Goal: Task Accomplishment & Management: Manage account settings

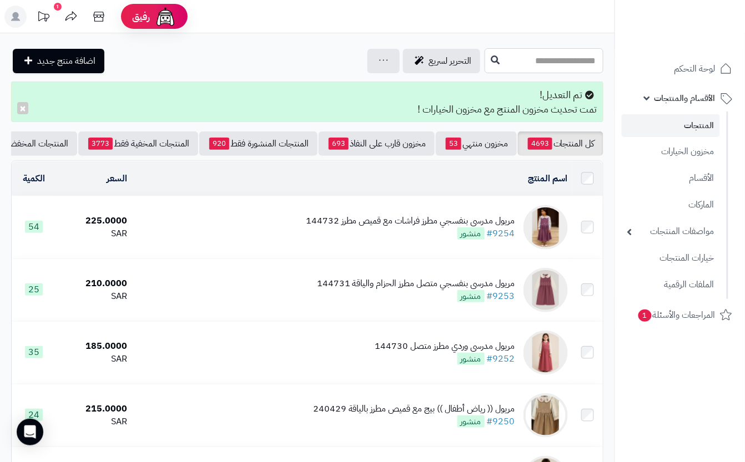
click at [530, 63] on input "text" at bounding box center [543, 60] width 119 height 25
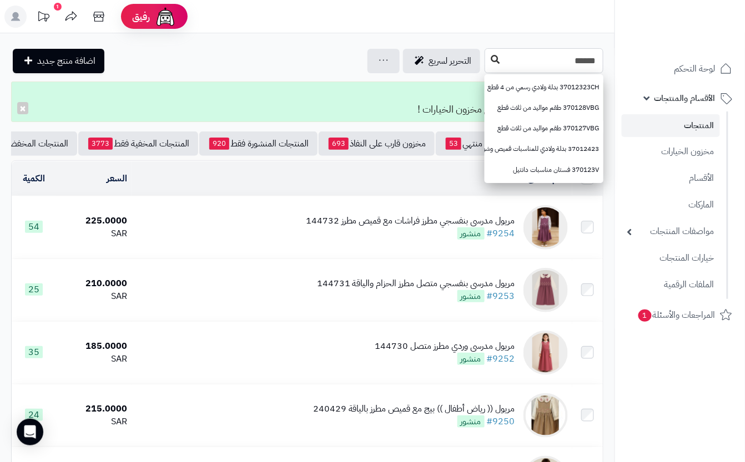
type input "******"
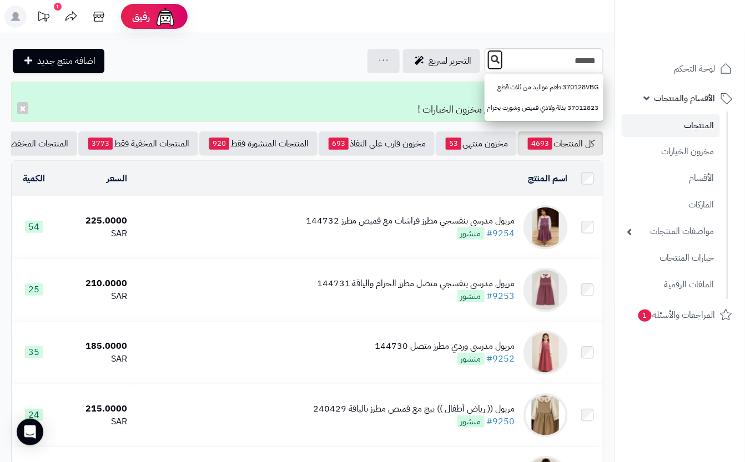
click at [487, 63] on button at bounding box center [495, 59] width 17 height 21
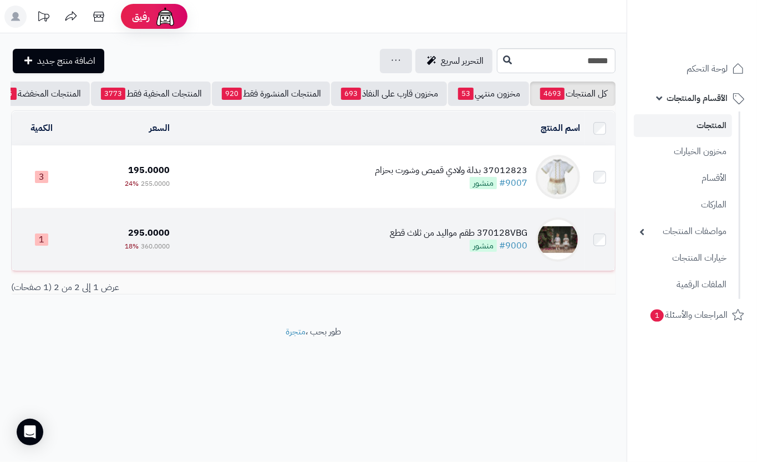
click at [306, 263] on td "370128VBG طقم مواليد من ثلاث قطع #9000 منشور" at bounding box center [379, 240] width 411 height 62
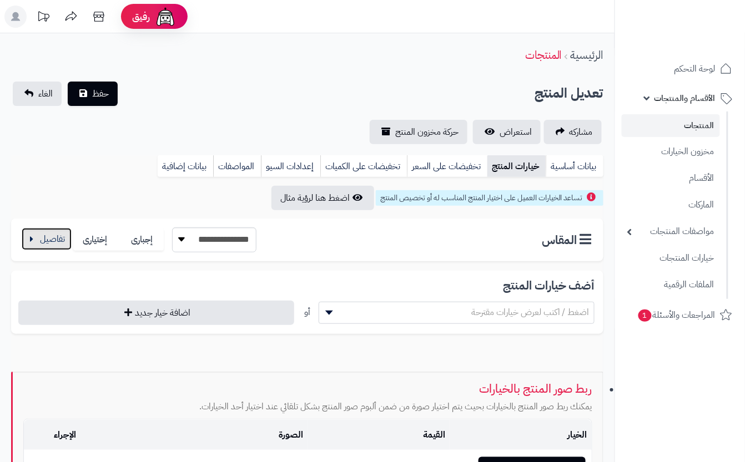
click at [34, 239] on button "button" at bounding box center [47, 239] width 50 height 22
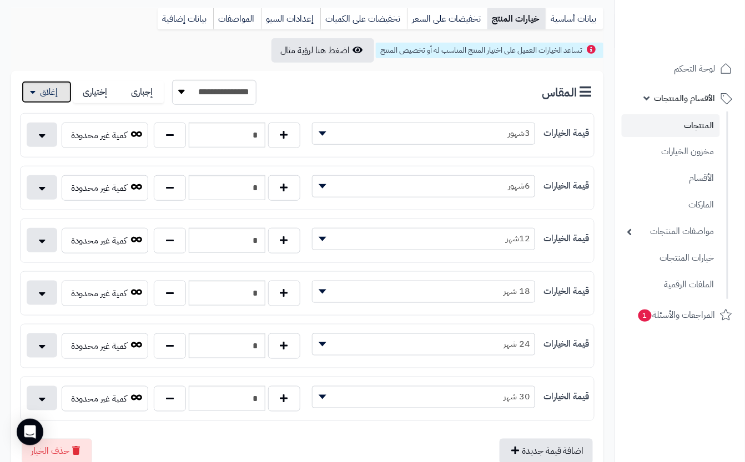
scroll to position [222, 0]
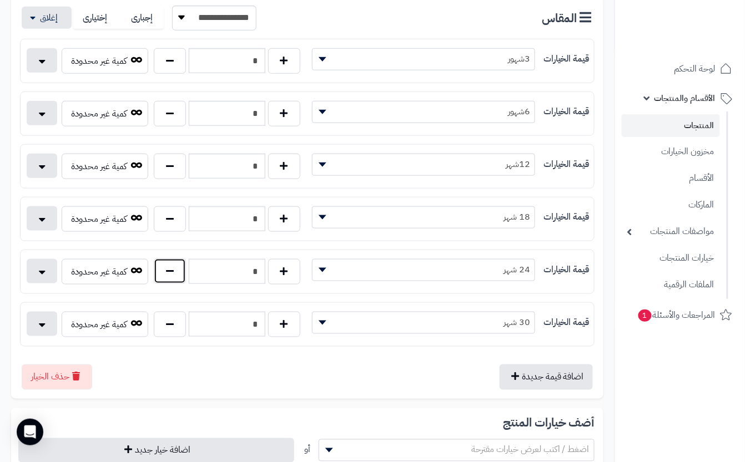
click at [169, 267] on button "button" at bounding box center [170, 272] width 32 height 26
type input "*"
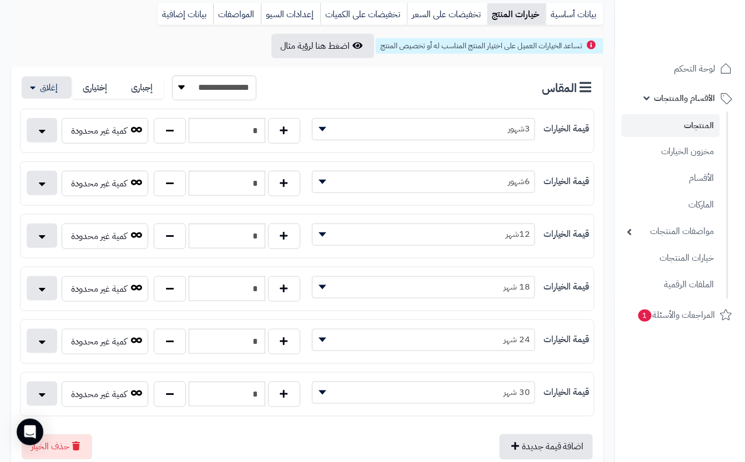
scroll to position [0, 0]
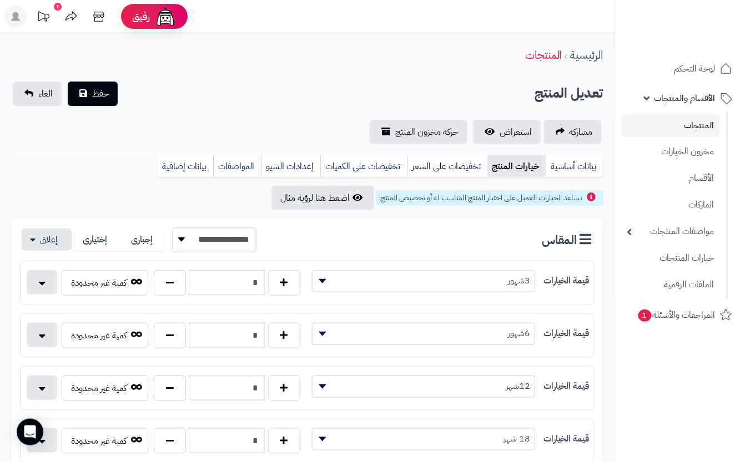
click at [273, 75] on div "**********" at bounding box center [307, 467] width 614 height 869
click at [97, 103] on button "حفظ" at bounding box center [93, 93] width 50 height 24
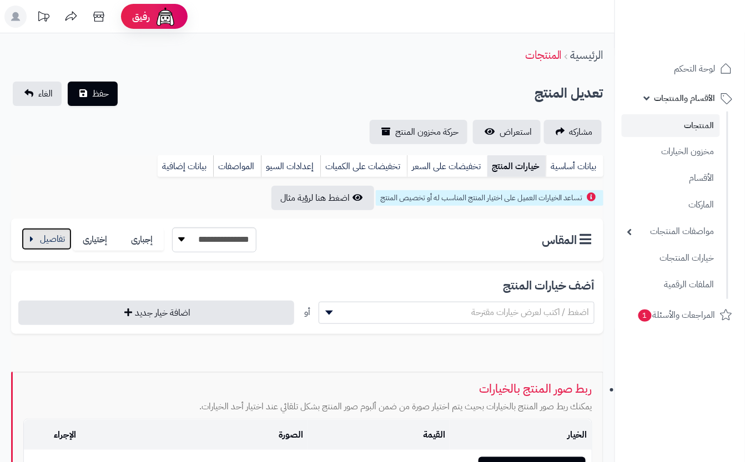
click at [55, 235] on button "button" at bounding box center [47, 239] width 50 height 22
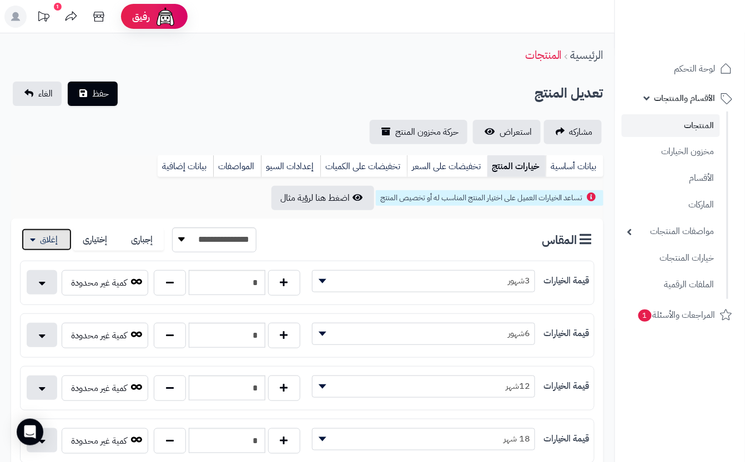
scroll to position [222, 0]
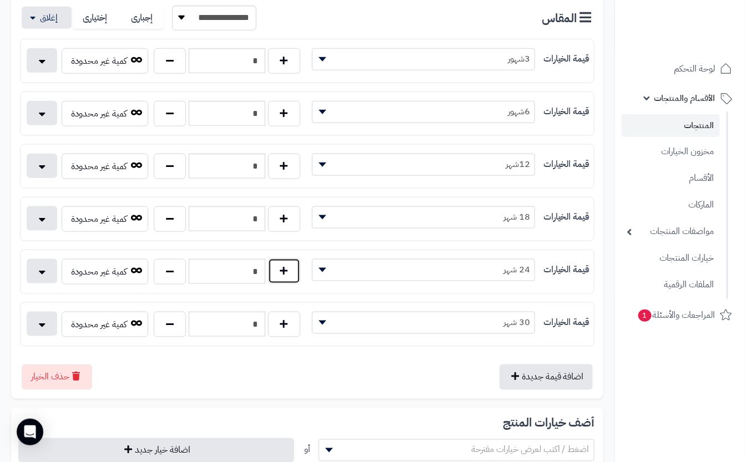
click at [294, 276] on button "button" at bounding box center [284, 272] width 32 height 26
type input "*"
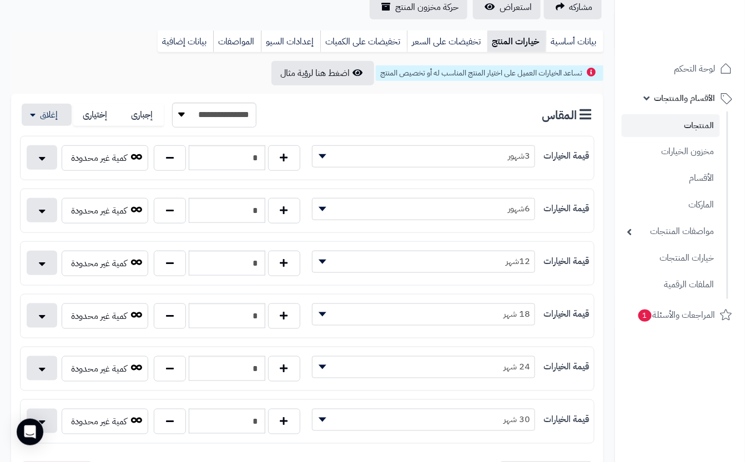
scroll to position [0, 0]
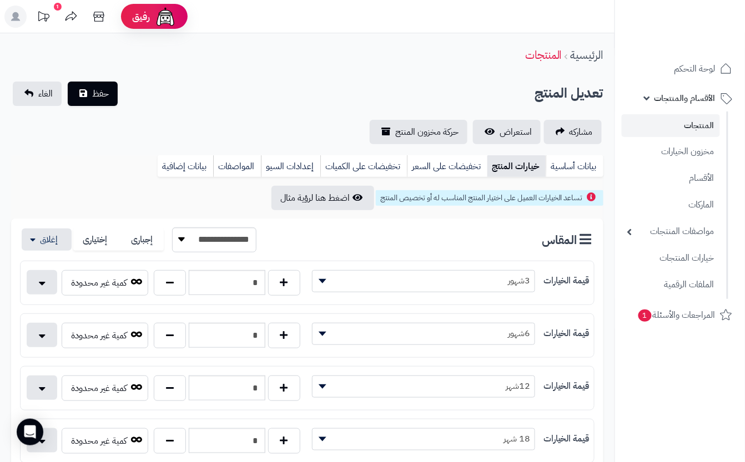
drag, startPoint x: 214, startPoint y: 80, endPoint x: 123, endPoint y: 103, distance: 93.7
click at [212, 82] on div "تعديل المنتج حفظ الغاء" at bounding box center [307, 94] width 592 height 24
click at [103, 97] on span "حفظ" at bounding box center [100, 93] width 17 height 13
